Goal: Obtain resource: Download file/media

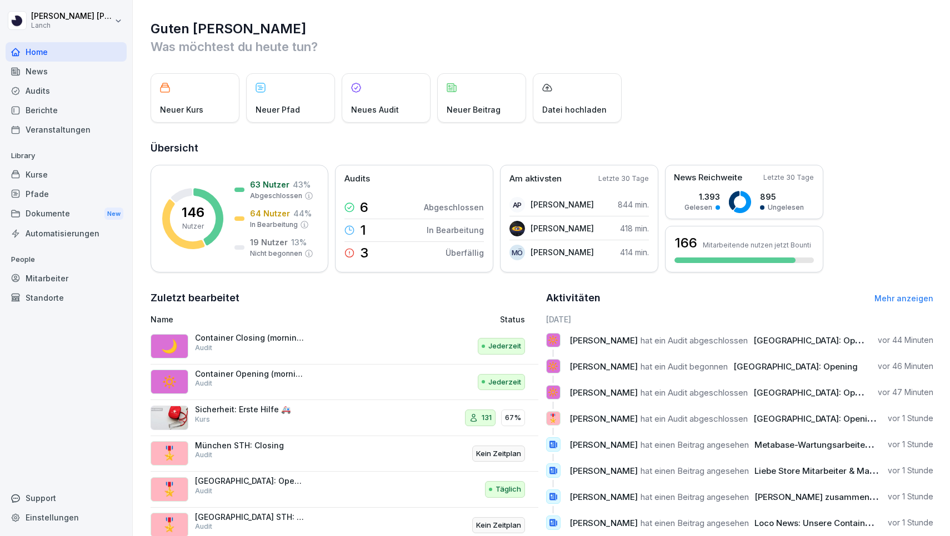
click at [61, 112] on div "Berichte" at bounding box center [66, 110] width 121 height 19
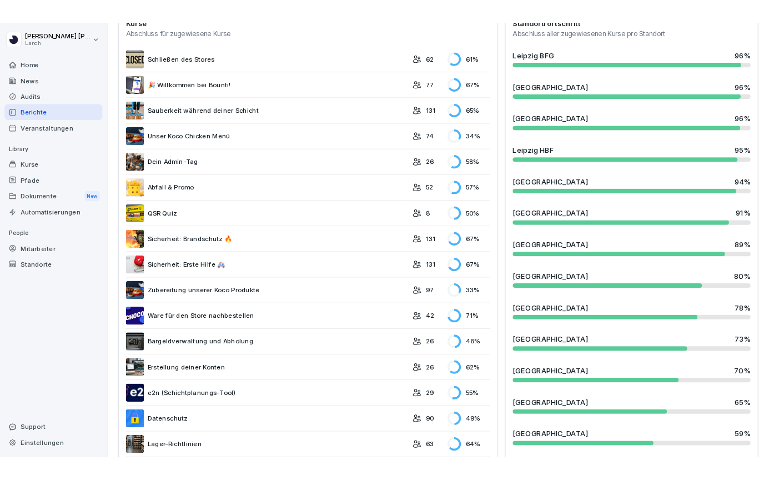
scroll to position [336, 0]
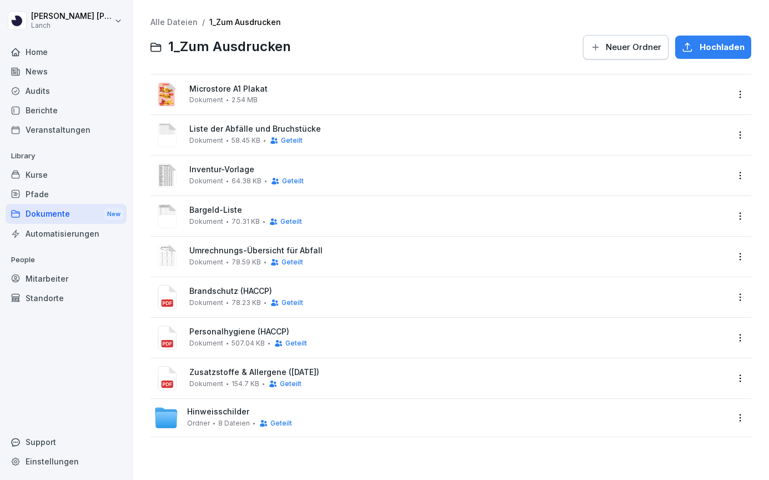
click at [197, 412] on span "Hinweisschilder" at bounding box center [218, 411] width 62 height 9
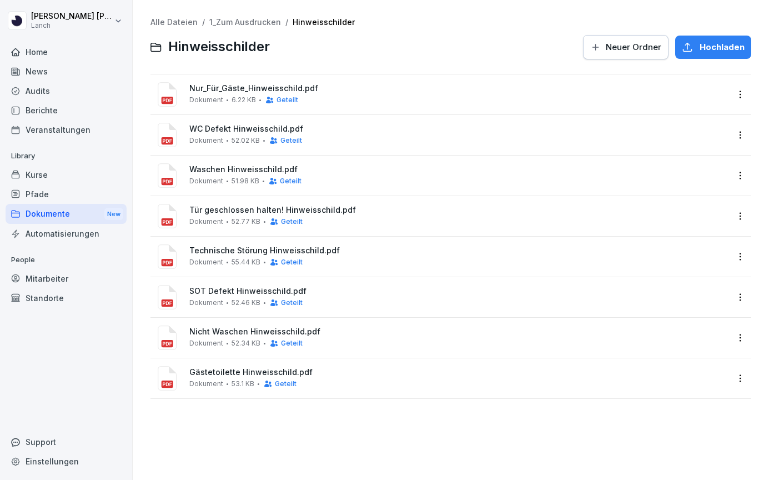
click at [274, 87] on span "Nur_Für_Gäste_Hinweisschild.pdf" at bounding box center [458, 88] width 539 height 9
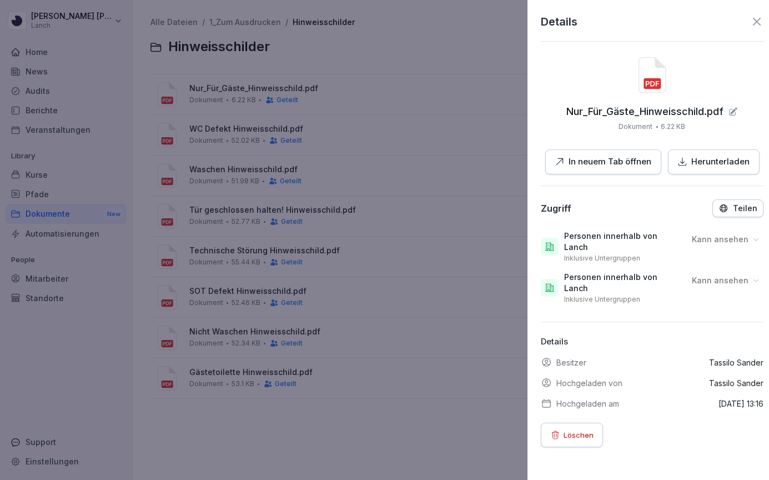
click at [349, 47] on div at bounding box center [384, 240] width 769 height 480
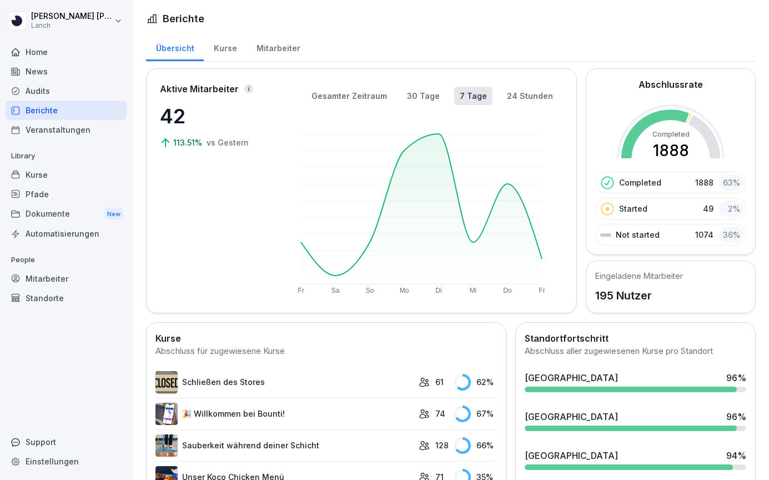
click at [87, 64] on div "News" at bounding box center [66, 71] width 121 height 19
